Goal: Task Accomplishment & Management: Manage account settings

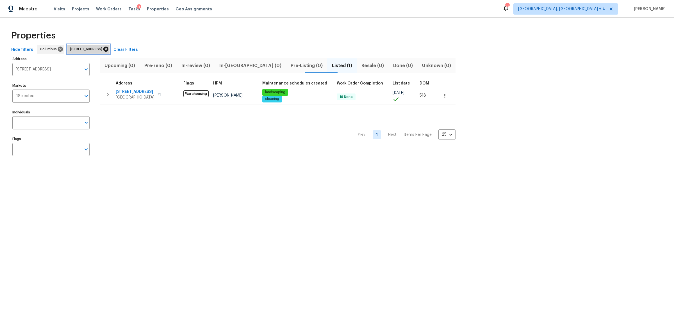
click at [108, 49] on icon at bounding box center [105, 49] width 5 height 5
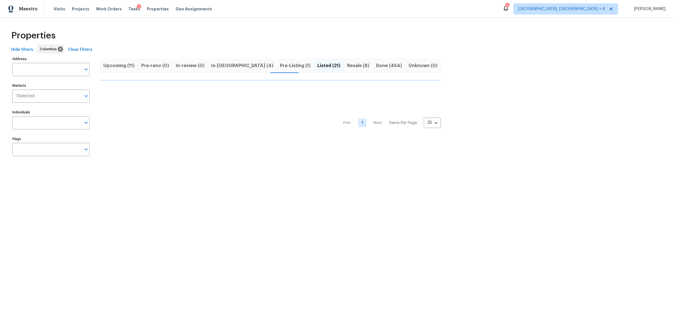
click at [225, 67] on button "In-reno (4)" at bounding box center [242, 65] width 69 height 15
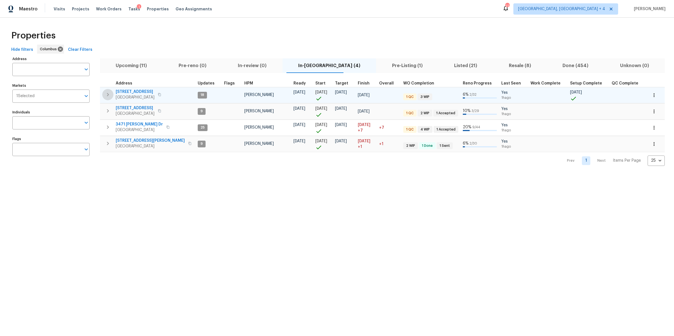
click at [109, 94] on icon "button" at bounding box center [107, 94] width 7 height 7
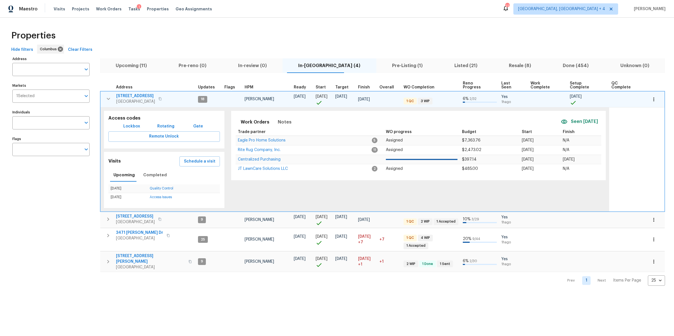
click at [136, 93] on span "[STREET_ADDRESS]" at bounding box center [135, 96] width 39 height 6
click at [108, 95] on icon "button" at bounding box center [108, 98] width 7 height 7
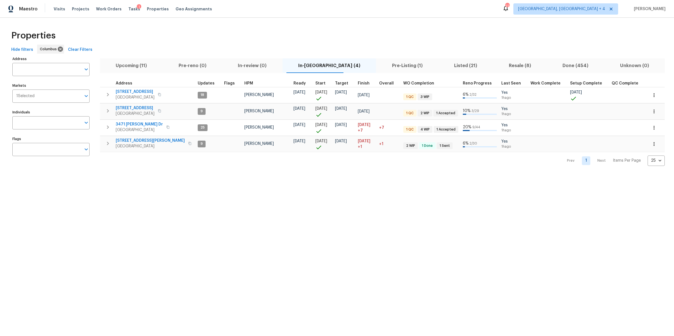
click at [107, 93] on icon "button" at bounding box center [108, 94] width 2 height 3
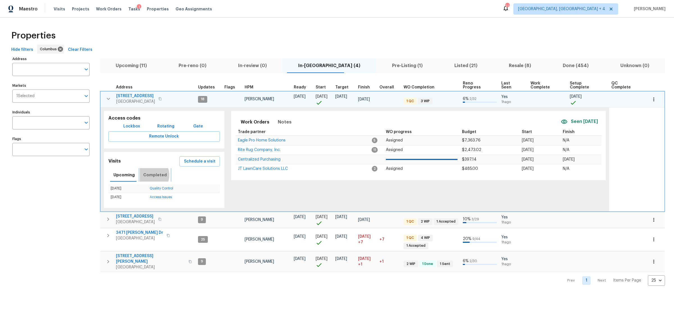
click at [147, 172] on span "Completed" at bounding box center [155, 175] width 24 height 7
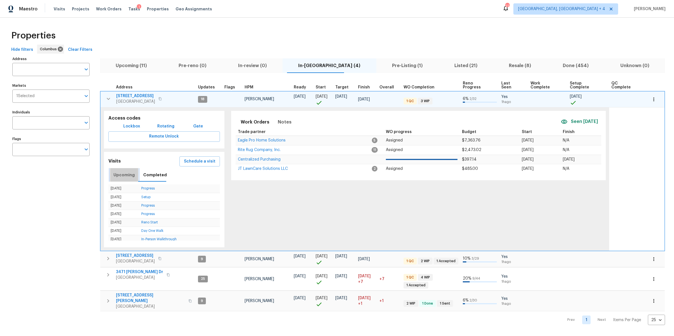
click at [130, 172] on span "Upcoming" at bounding box center [123, 175] width 21 height 7
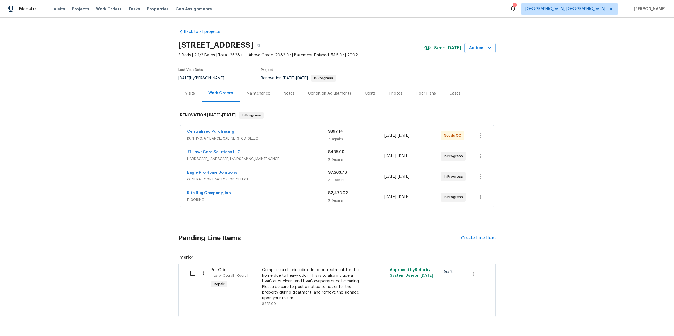
click at [285, 93] on div "Notes" at bounding box center [289, 94] width 11 height 6
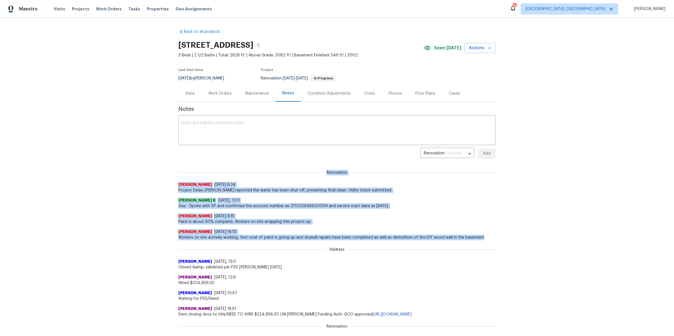
drag, startPoint x: 165, startPoint y: 169, endPoint x: 287, endPoint y: 239, distance: 140.6
click at [289, 241] on div "Back to all projects 695 Hennigans Grove Rd, Grove City, OH 43123 3 Beds | 2 1/…" at bounding box center [337, 177] width 674 height 318
click at [174, 220] on div "Back to all projects 695 Hennigans Grove Rd, Grove City, OH 43123 3 Beds | 2 1/…" at bounding box center [337, 177] width 674 height 318
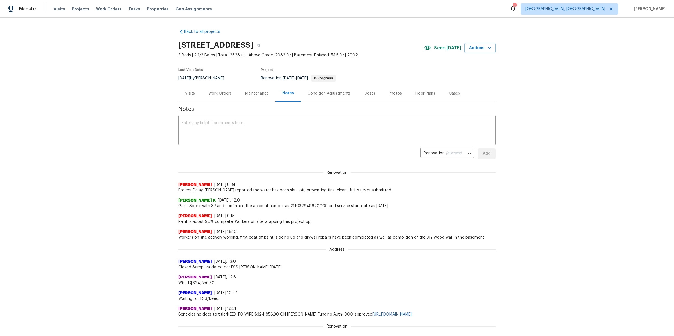
click at [188, 93] on div "Visits" at bounding box center [190, 94] width 10 height 6
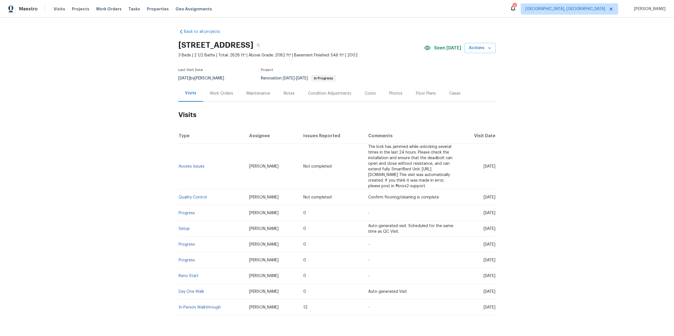
click at [217, 94] on div "Work Orders" at bounding box center [221, 94] width 23 height 6
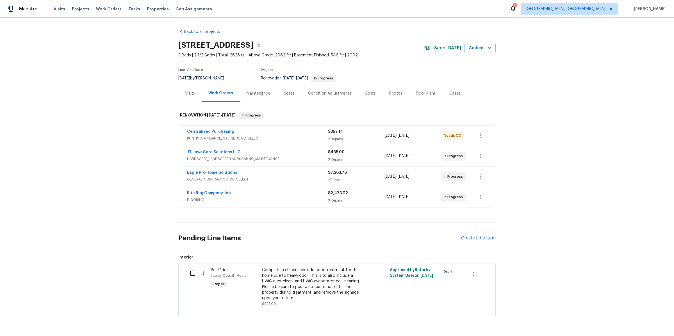
click at [261, 93] on div "Maintenance" at bounding box center [258, 94] width 24 height 6
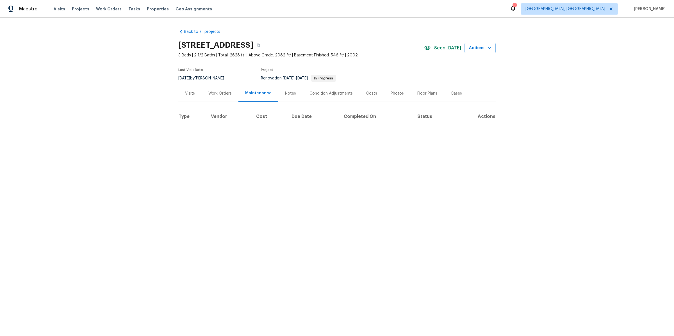
click at [286, 94] on div "Notes" at bounding box center [290, 94] width 11 height 6
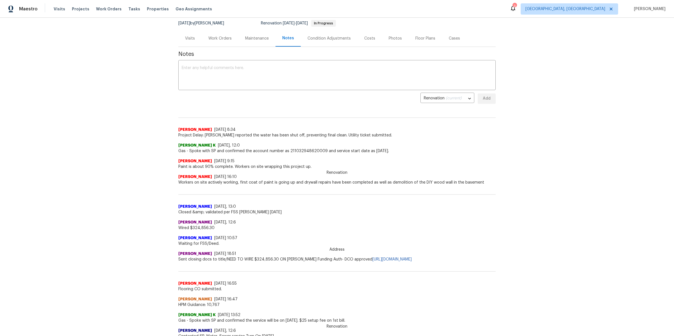
scroll to position [76, 0]
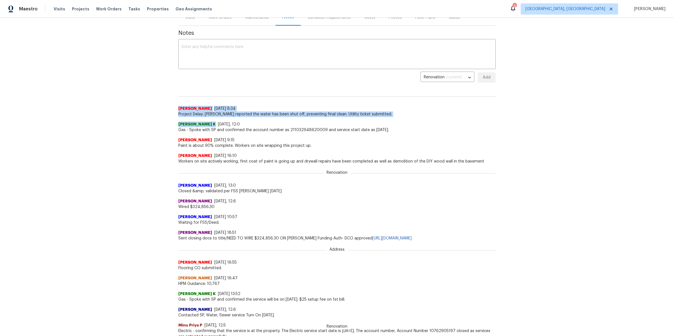
drag, startPoint x: 179, startPoint y: 108, endPoint x: 379, endPoint y: 120, distance: 201.0
click at [379, 120] on div "Renovation Keith Hollingsworth 8/21/25, 8:34 Project Delay: Rite Rug reported t…" at bounding box center [336, 246] width 317 height 319
click at [195, 107] on span "[PERSON_NAME]" at bounding box center [195, 109] width 34 height 6
drag, startPoint x: 182, startPoint y: 109, endPoint x: 371, endPoint y: 116, distance: 189.0
click at [371, 116] on div "Keith Hollingsworth 8/21/25, 8:34 Project Delay: Rite Rug reported the water ha…" at bounding box center [336, 111] width 317 height 11
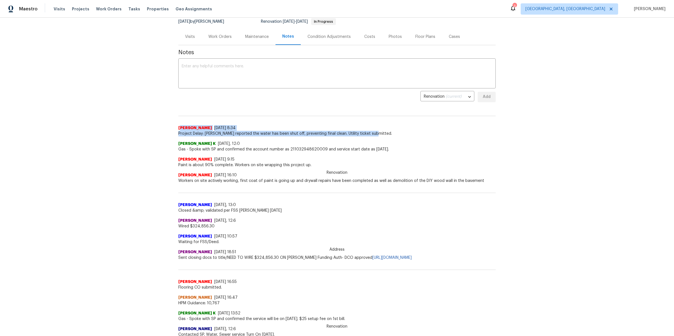
scroll to position [55, 0]
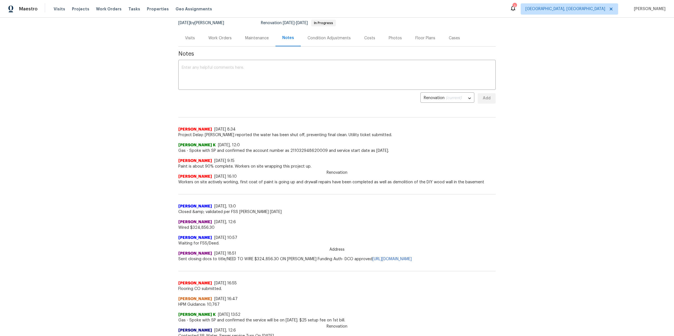
click at [376, 129] on div "Keith Hollingsworth 8/21/25, 8:34" at bounding box center [336, 130] width 317 height 6
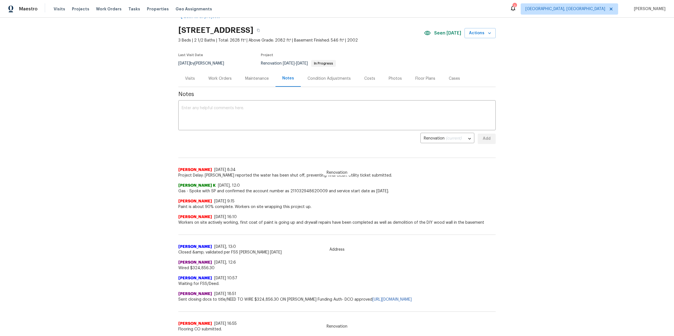
scroll to position [10, 0]
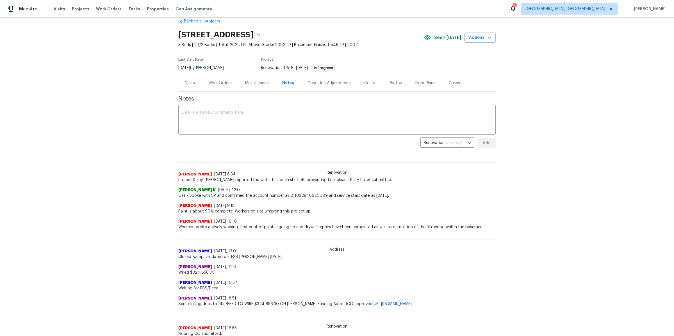
click at [195, 81] on div "Visits" at bounding box center [190, 83] width 10 height 6
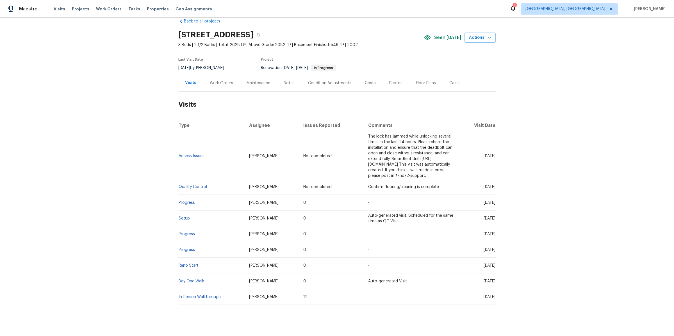
click at [374, 83] on div "Costs" at bounding box center [370, 83] width 24 height 17
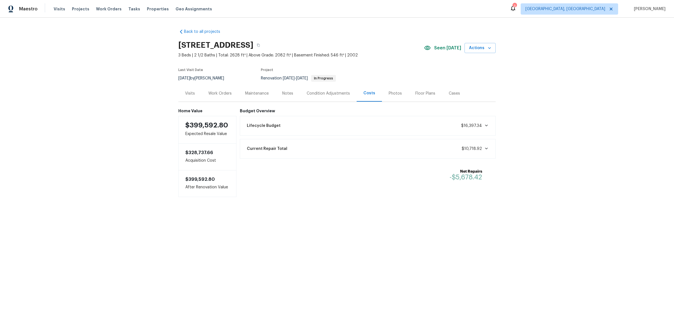
click at [336, 121] on div "Lifecycle Budget $16,397.34" at bounding box center [367, 126] width 249 height 12
drag, startPoint x: 184, startPoint y: 124, endPoint x: 237, endPoint y: 124, distance: 53.3
click at [237, 124] on div "Home Value $399,592.80 Expected Resale Value $328,737.66 Acquisition Cost $399,…" at bounding box center [336, 174] width 317 height 144
click at [319, 150] on div "Pre-List Repair $16,397.34" at bounding box center [367, 145] width 249 height 12
drag, startPoint x: 456, startPoint y: 147, endPoint x: 494, endPoint y: 147, distance: 38.5
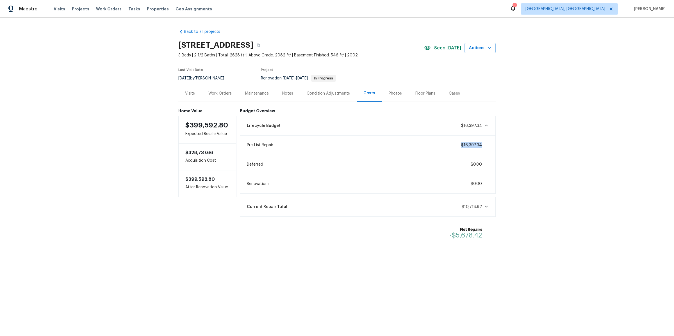
click at [494, 147] on div "Pre-List Repair $16,397.34" at bounding box center [368, 145] width 256 height 19
click at [488, 146] on span "$16,397.34" at bounding box center [475, 145] width 28 height 6
drag, startPoint x: 487, startPoint y: 146, endPoint x: 462, endPoint y: 145, distance: 24.7
click at [462, 145] on span "$16,397.34" at bounding box center [475, 145] width 28 height 6
click at [426, 95] on div "Floor Plans" at bounding box center [425, 94] width 20 height 6
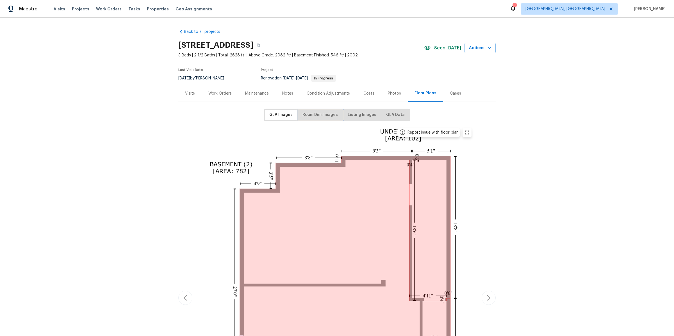
click at [328, 113] on span "Room Dim. Images" at bounding box center [319, 114] width 35 height 7
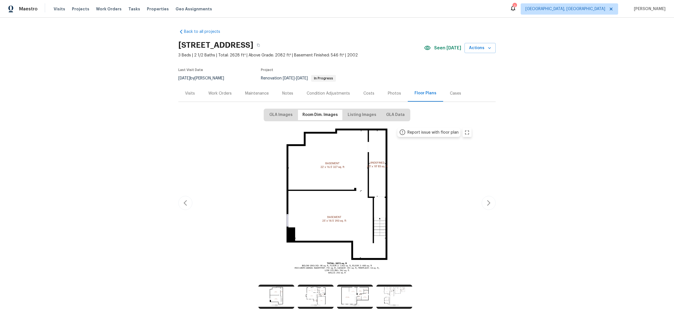
click at [396, 91] on div "Photos" at bounding box center [394, 94] width 13 height 6
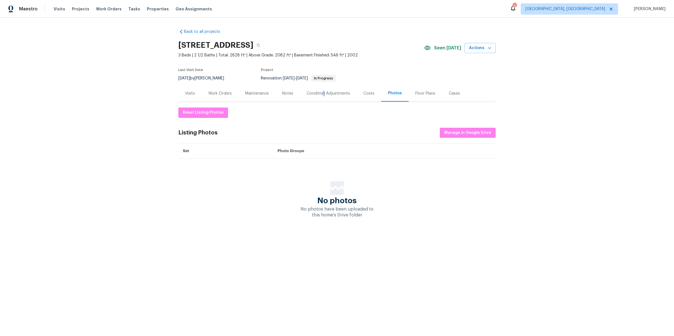
click at [323, 93] on div "Condition Adjustments" at bounding box center [328, 94] width 43 height 6
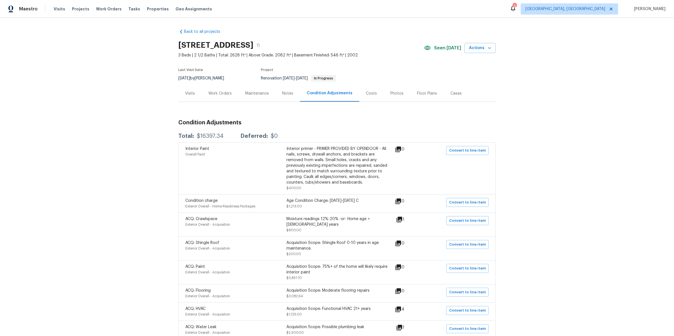
click at [183, 97] on div "Visits" at bounding box center [189, 93] width 23 height 17
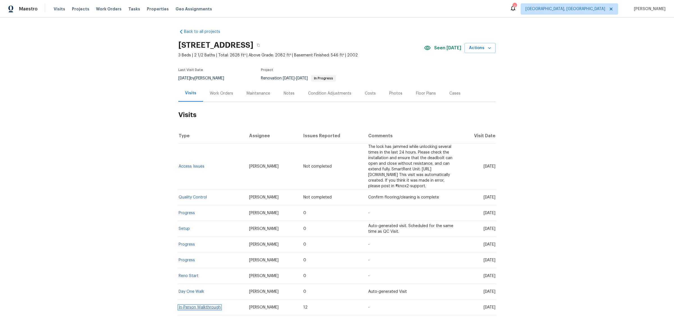
click at [192, 305] on link "In-Person Walkthrough" at bounding box center [200, 307] width 42 height 4
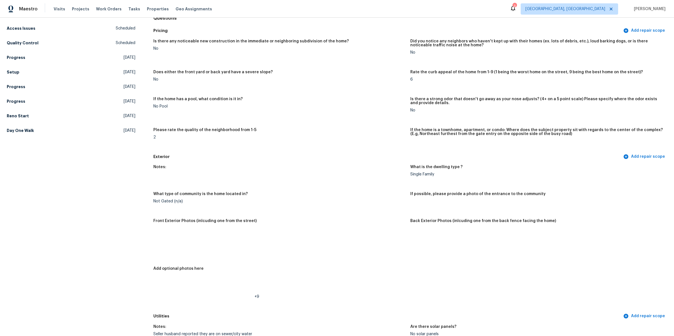
scroll to position [58, 0]
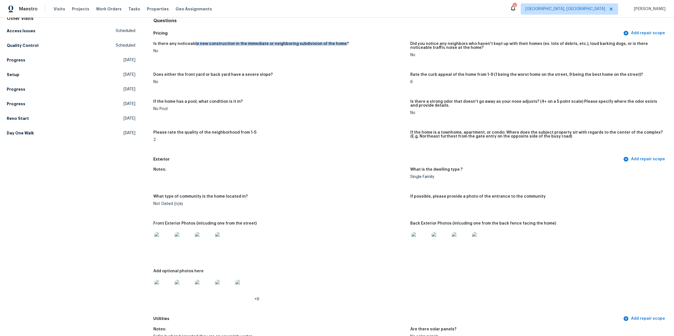
drag, startPoint x: 194, startPoint y: 42, endPoint x: 336, endPoint y: 43, distance: 142.3
click at [336, 43] on h5 "Is there any noticeable new construction in the immediate or neighboring subdiv…" at bounding box center [250, 44] width 195 height 4
drag, startPoint x: 169, startPoint y: 72, endPoint x: 268, endPoint y: 74, distance: 98.5
click at [266, 74] on div "Does either the front yard or back yard have a severe slope?" at bounding box center [279, 76] width 252 height 7
drag, startPoint x: 250, startPoint y: 136, endPoint x: 153, endPoint y: 131, distance: 96.9
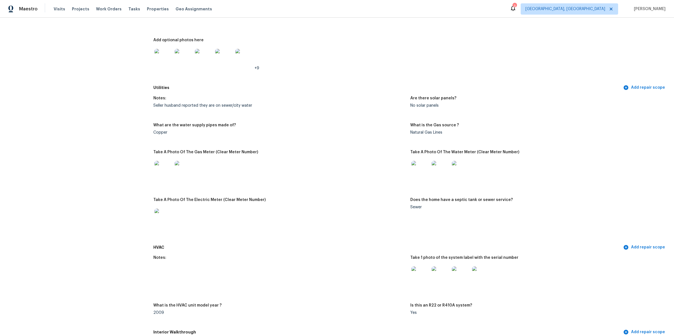
scroll to position [294, 0]
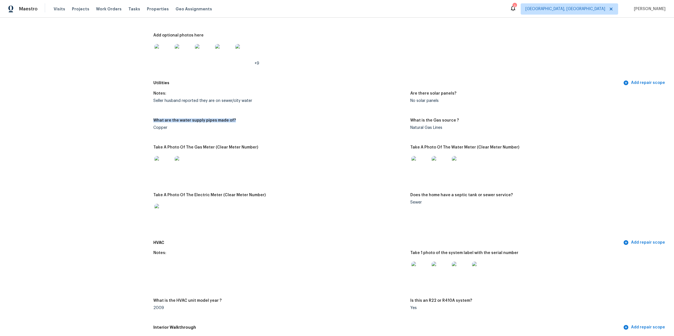
drag, startPoint x: 150, startPoint y: 120, endPoint x: 267, endPoint y: 122, distance: 117.4
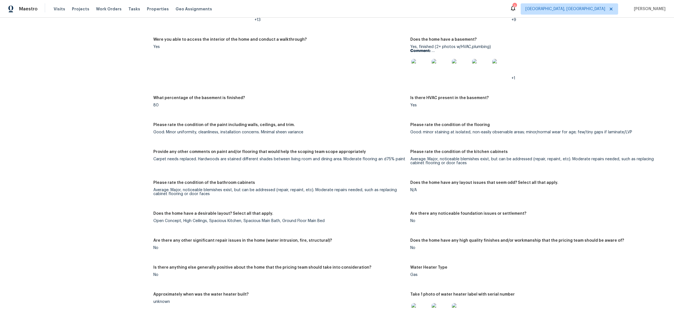
scroll to position [741, 0]
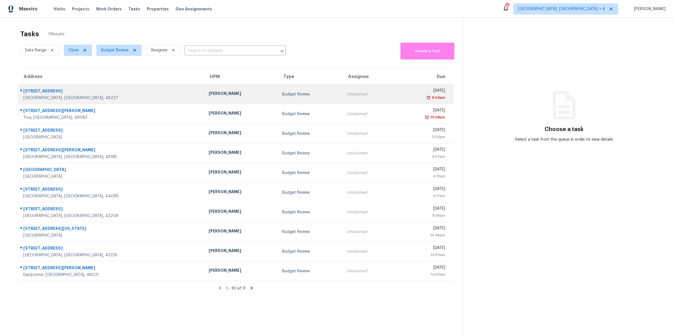
click at [398, 95] on div "9:24pm" at bounding box center [421, 98] width 47 height 6
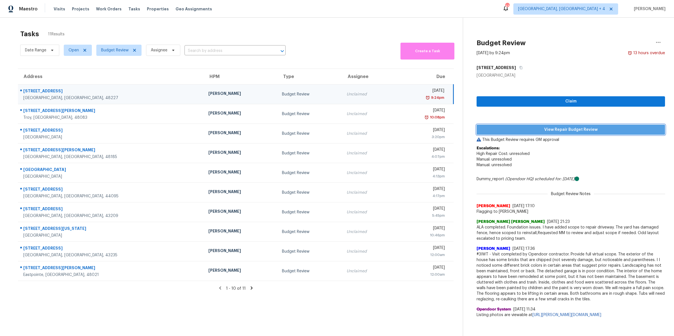
click at [501, 132] on span "View Repair Budget Review" at bounding box center [570, 129] width 179 height 7
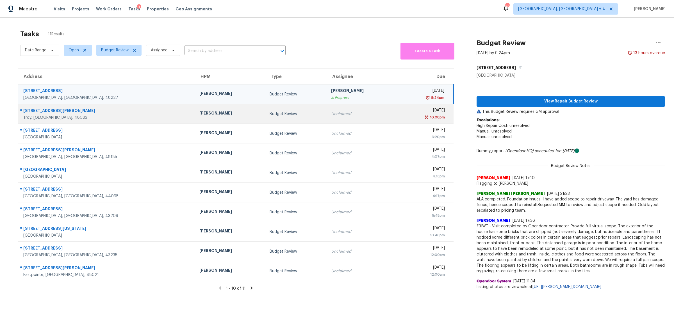
click at [396, 121] on td "Wed, Aug 20th 2025 10:08pm" at bounding box center [424, 114] width 57 height 20
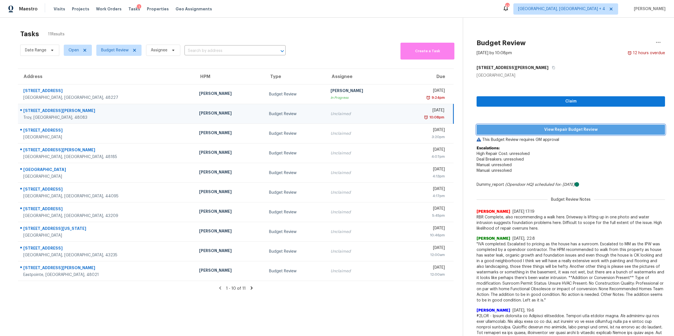
click at [519, 129] on span "View Repair Budget Review" at bounding box center [570, 129] width 179 height 7
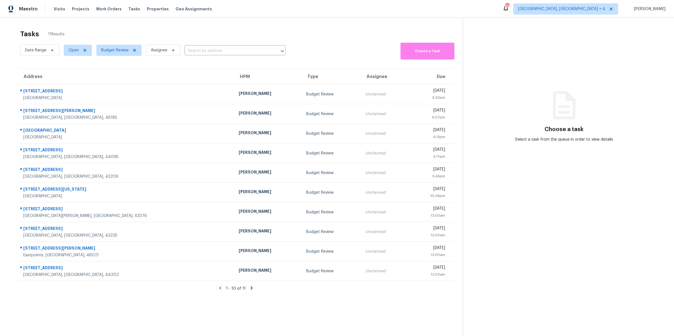
click at [252, 288] on icon at bounding box center [251, 287] width 5 height 5
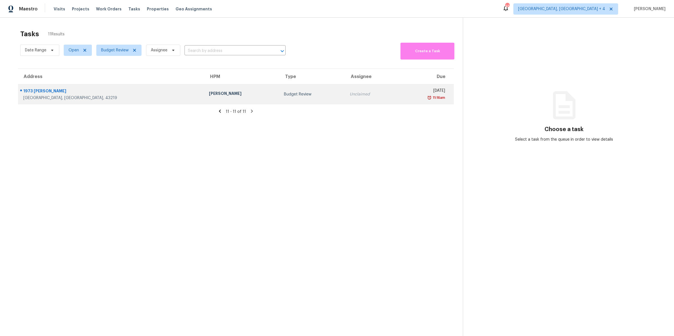
click at [402, 97] on div "11:16am" at bounding box center [423, 98] width 43 height 6
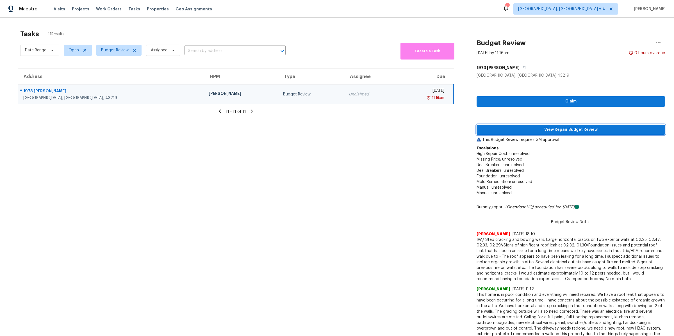
click at [529, 130] on span "View Repair Budget Review" at bounding box center [570, 129] width 179 height 7
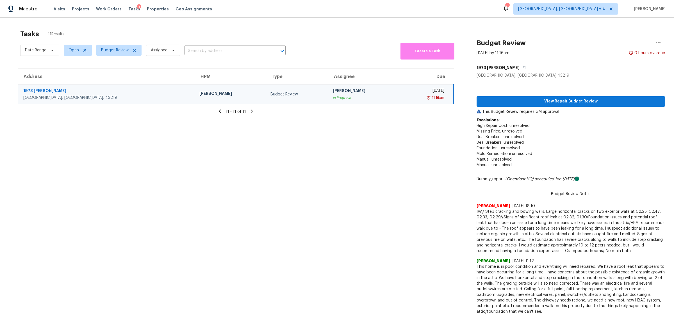
click at [220, 111] on icon at bounding box center [220, 111] width 2 height 3
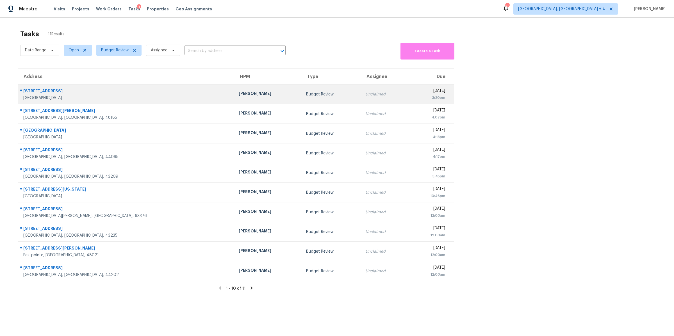
click at [361, 95] on td "Unclaimed" at bounding box center [384, 94] width 47 height 20
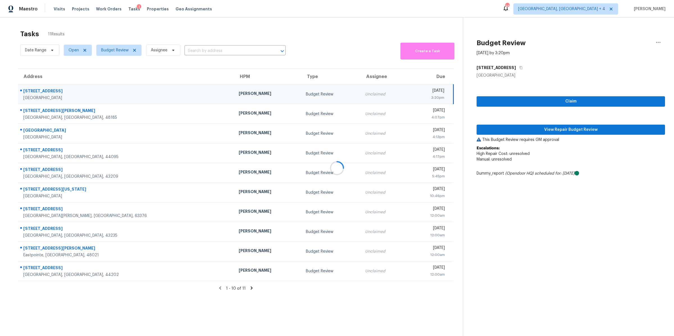
click at [520, 129] on div at bounding box center [337, 168] width 674 height 336
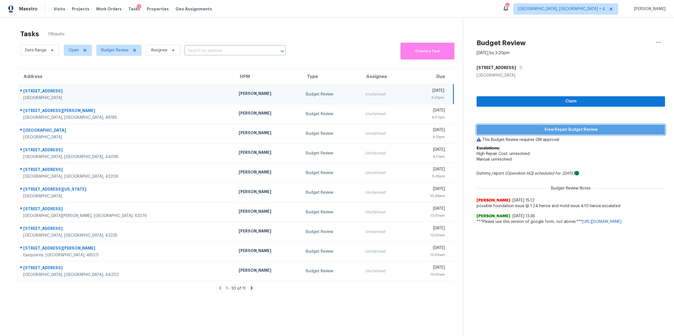
click at [522, 129] on span "View Repair Budget Review" at bounding box center [570, 129] width 179 height 7
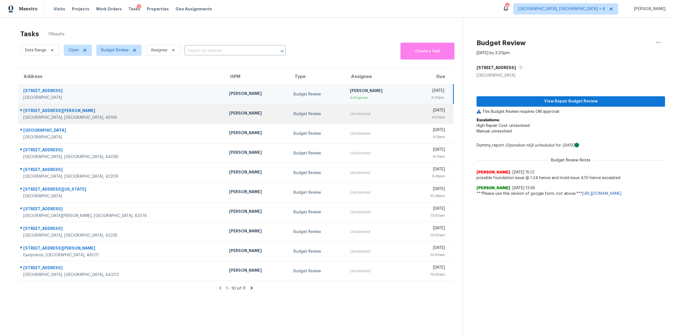
click at [414, 109] on div "[DATE]" at bounding box center [429, 111] width 30 height 7
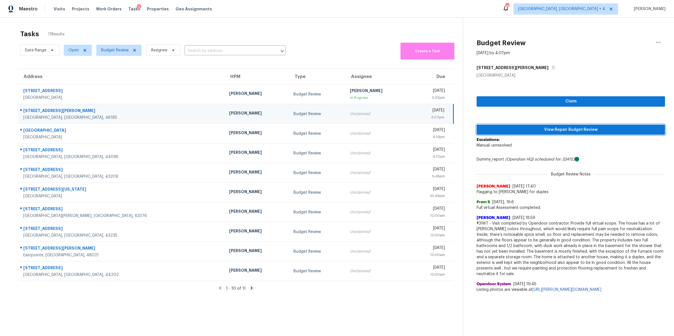
click at [518, 133] on button "View Repair Budget Review" at bounding box center [570, 130] width 188 height 10
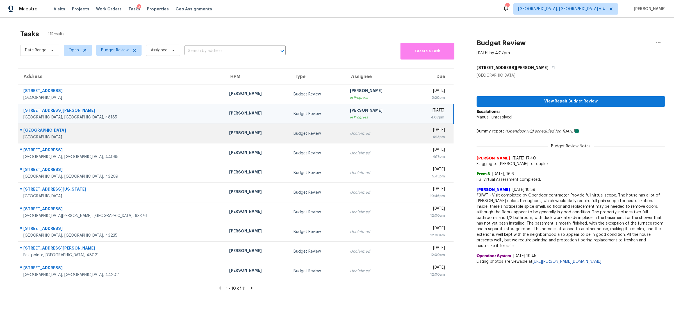
click at [414, 134] on div "4:13pm" at bounding box center [429, 137] width 30 height 6
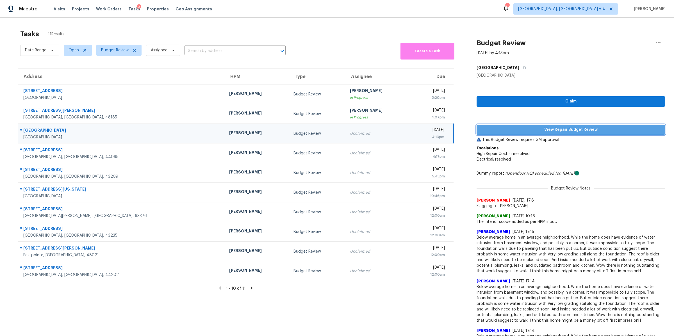
click at [516, 126] on span "View Repair Budget Review" at bounding box center [570, 129] width 179 height 7
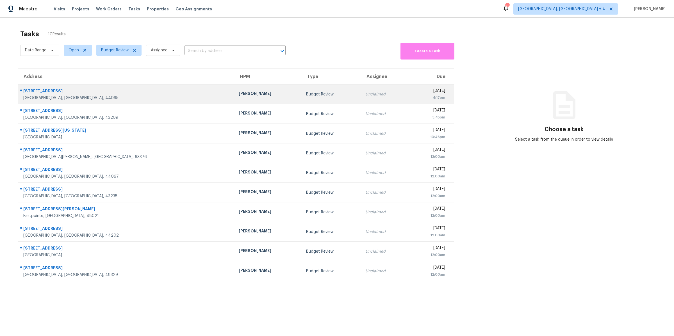
click at [306, 93] on div "Budget Review" at bounding box center [331, 95] width 50 height 6
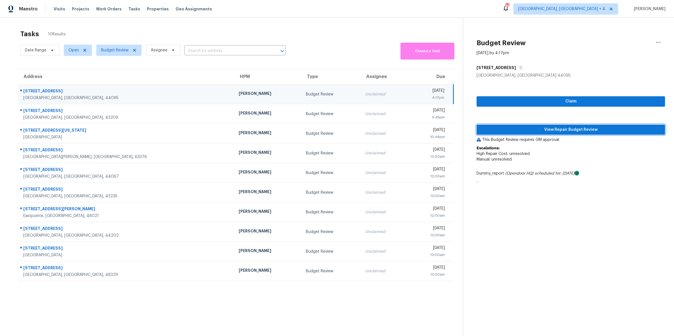
click at [537, 127] on span "View Repair Budget Review" at bounding box center [570, 129] width 179 height 7
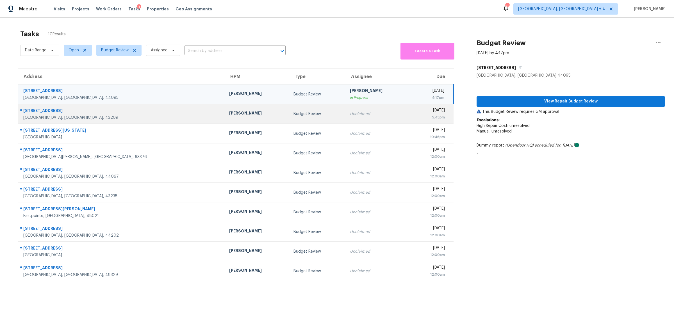
click at [350, 111] on div "Unclaimed" at bounding box center [377, 114] width 55 height 6
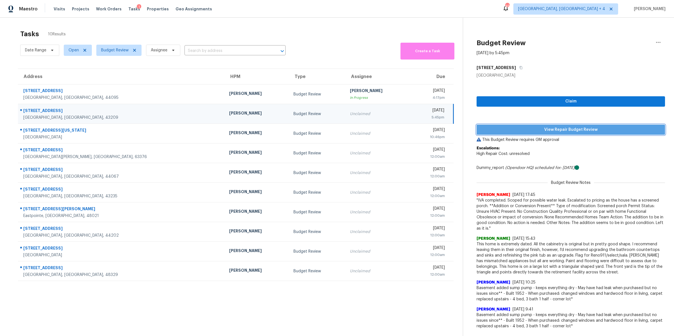
click at [497, 131] on span "View Repair Budget Review" at bounding box center [570, 129] width 179 height 7
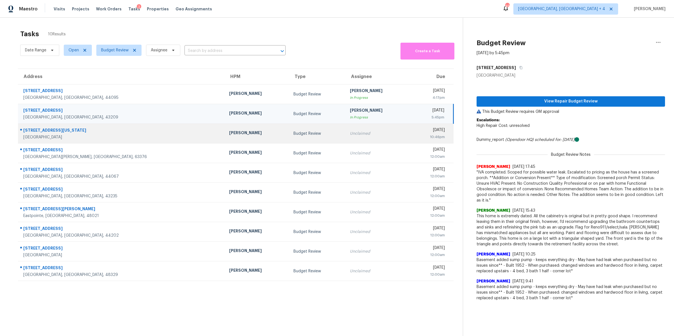
click at [414, 130] on div "[DATE]" at bounding box center [429, 130] width 30 height 7
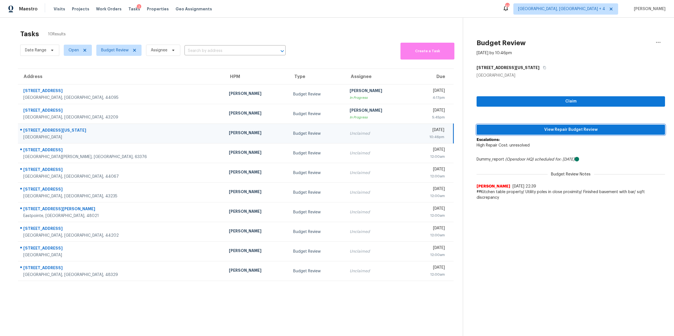
click at [508, 130] on span "View Repair Budget Review" at bounding box center [570, 129] width 179 height 7
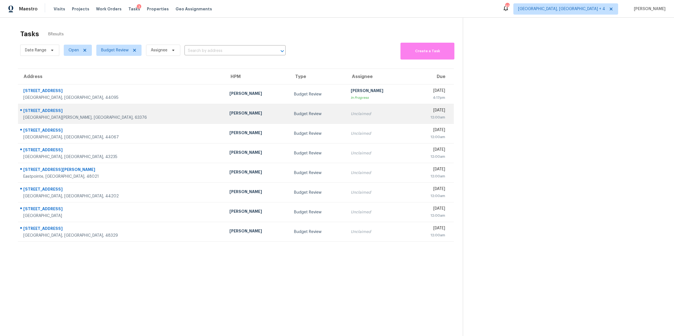
click at [351, 115] on div "Unclaimed" at bounding box center [379, 114] width 56 height 6
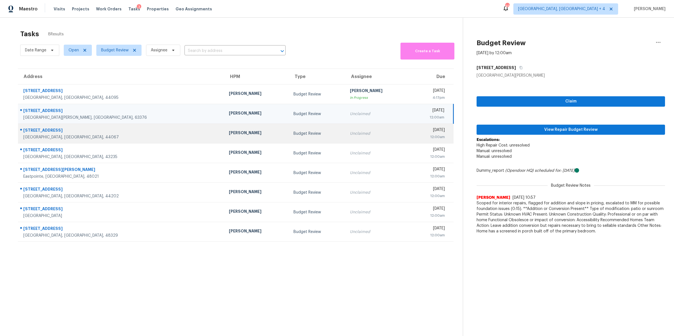
click at [355, 134] on td "Unclaimed" at bounding box center [377, 134] width 64 height 20
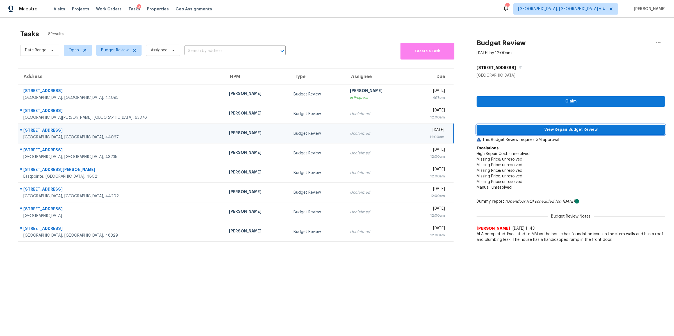
click at [515, 131] on span "View Repair Budget Review" at bounding box center [570, 129] width 179 height 7
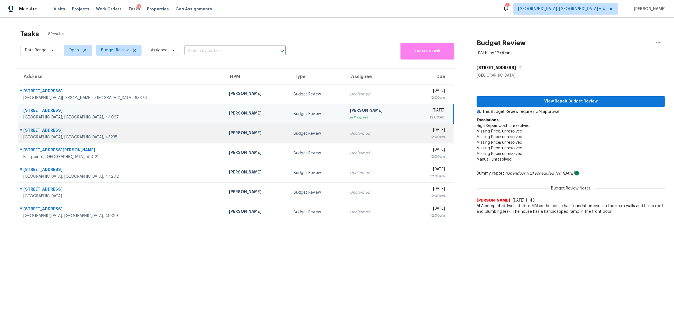
click at [350, 132] on div "Unclaimed" at bounding box center [377, 134] width 55 height 6
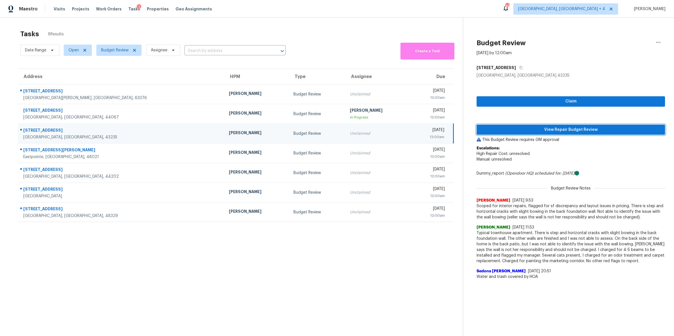
click at [520, 130] on span "View Repair Budget Review" at bounding box center [570, 129] width 179 height 7
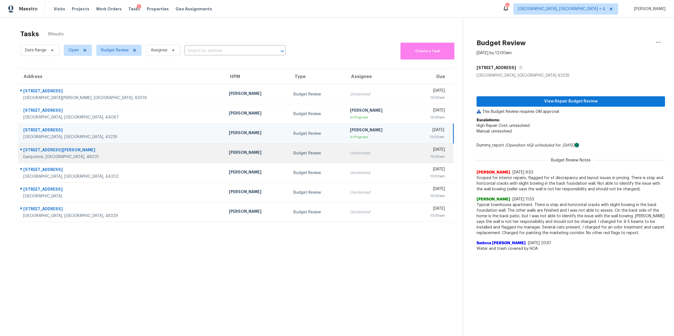
click at [414, 147] on div "[DATE]" at bounding box center [429, 150] width 31 height 7
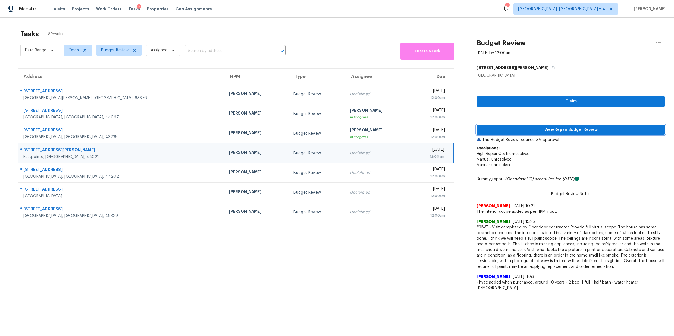
click at [502, 128] on span "View Repair Budget Review" at bounding box center [570, 129] width 179 height 7
